Goal: Find specific page/section: Find specific page/section

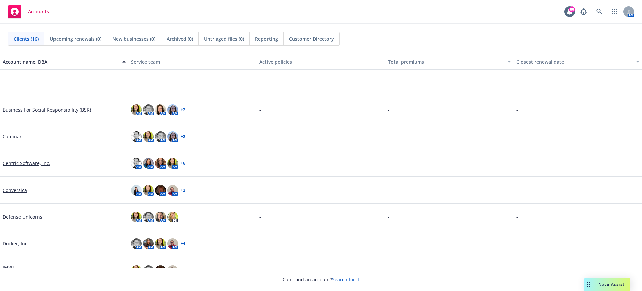
scroll to position [84, 0]
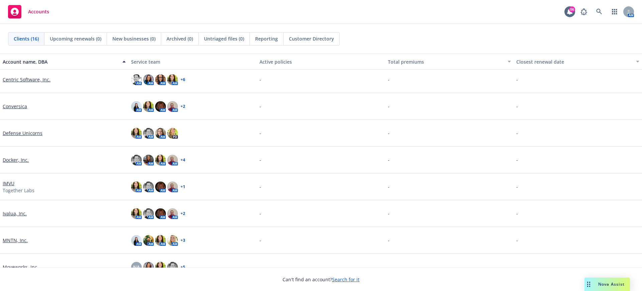
click at [13, 214] on link "Ivalua, Inc." at bounding box center [15, 213] width 24 height 7
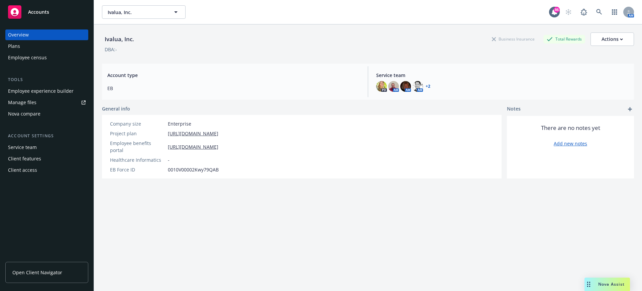
click at [34, 101] on div "Manage files" at bounding box center [22, 102] width 28 height 11
click at [28, 47] on div "Plans" at bounding box center [47, 46] width 78 height 11
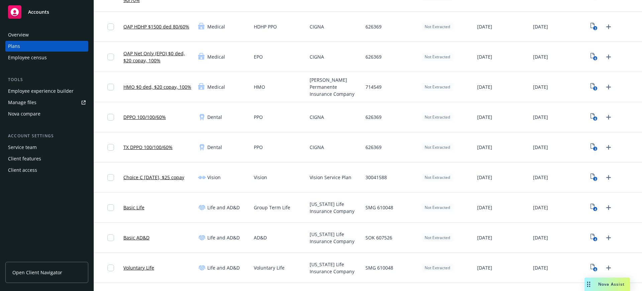
scroll to position [125, 0]
